Goal: Task Accomplishment & Management: Manage account settings

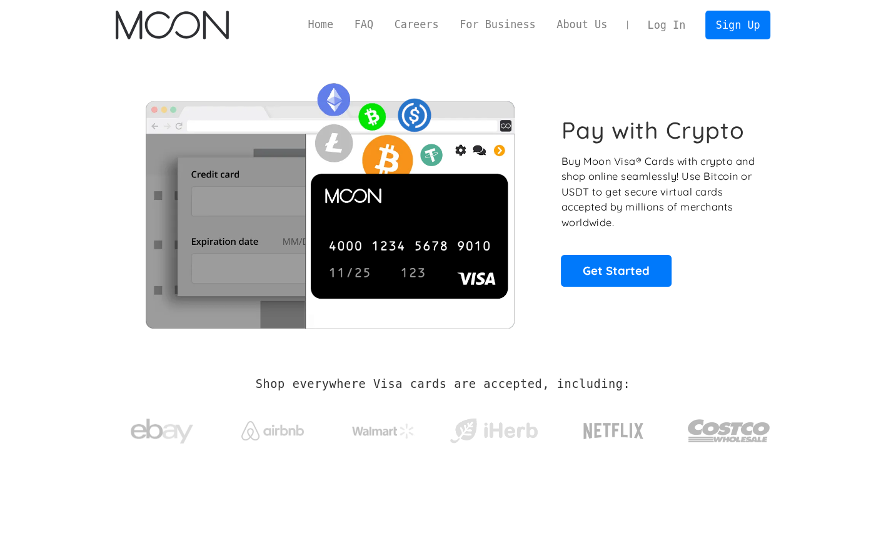
click at [684, 23] on link "Log In" at bounding box center [666, 25] width 59 height 28
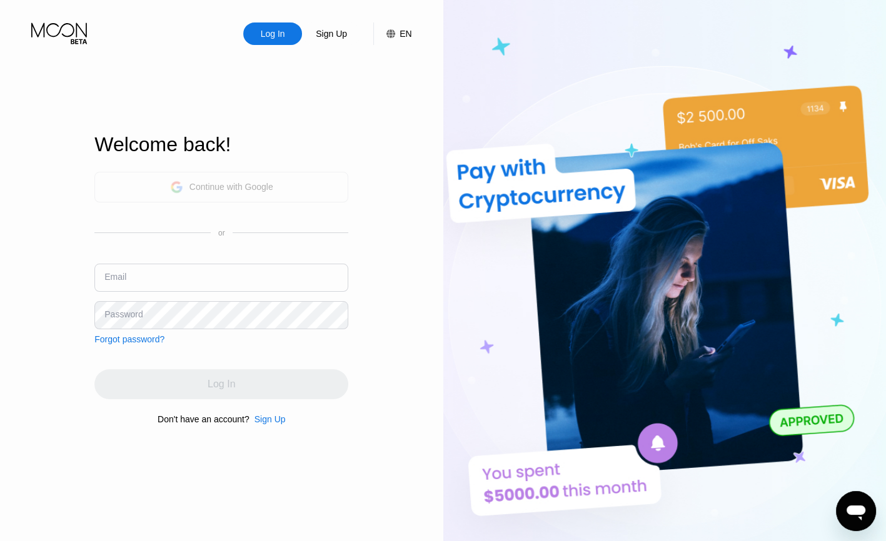
click at [220, 187] on div "Continue with Google" at bounding box center [231, 187] width 84 height 10
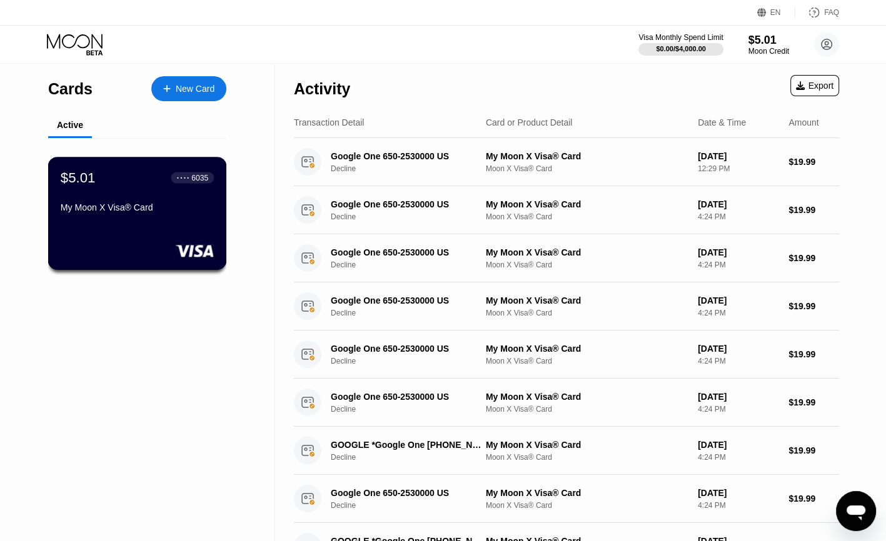
click at [139, 199] on div "$5.01 ● ● ● ● 6035 My Moon X Visa® Card" at bounding box center [137, 193] width 153 height 48
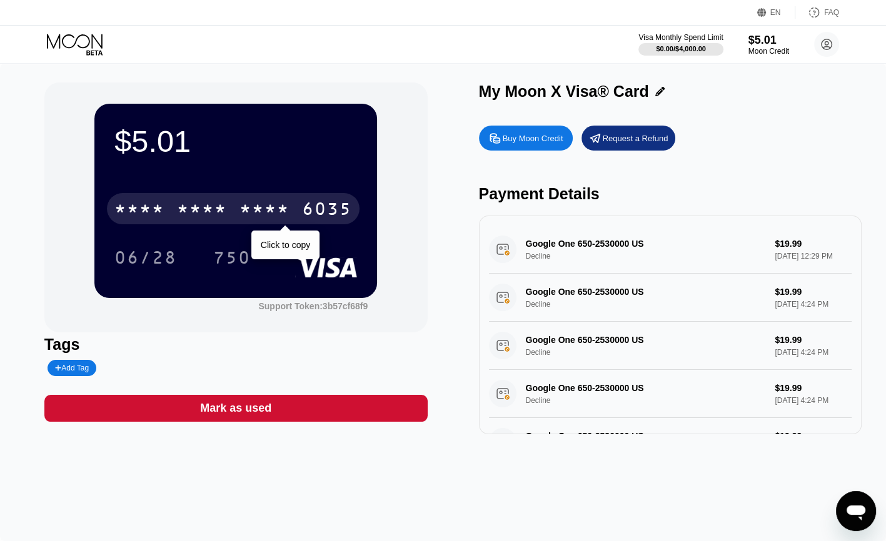
click at [268, 209] on div "* * * *" at bounding box center [264, 211] width 50 height 20
click at [247, 205] on div "2634" at bounding box center [264, 211] width 50 height 20
click at [312, 211] on div "6035" at bounding box center [327, 211] width 50 height 20
